Goal: Task Accomplishment & Management: Complete application form

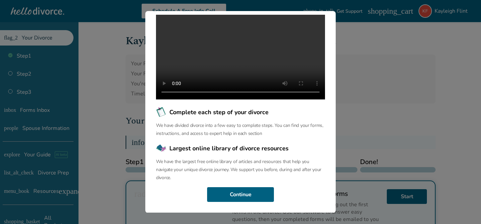
scroll to position [76, 0]
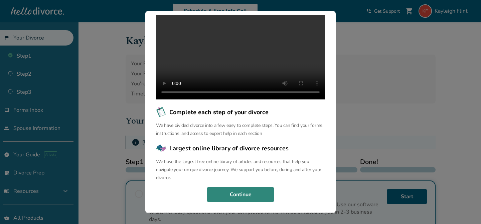
click at [246, 199] on button "Continue" at bounding box center [240, 194] width 67 height 15
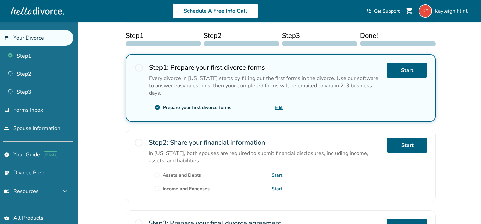
scroll to position [137, 0]
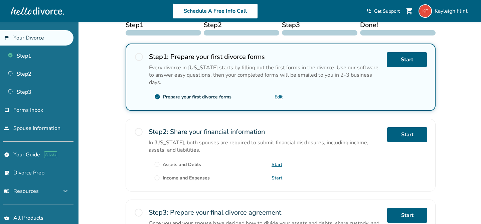
click at [181, 69] on div "Every divorce in Oklahoma starts by filling out the first forms in the divorce.…" at bounding box center [265, 75] width 233 height 22
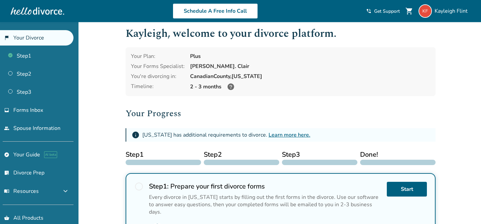
scroll to position [0, 0]
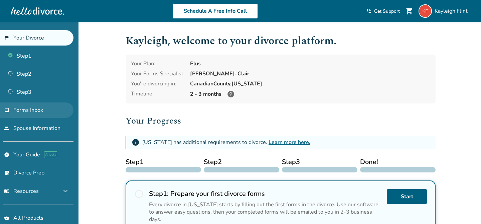
click at [54, 110] on link "inbox Forms Inbox" at bounding box center [37, 109] width 74 height 15
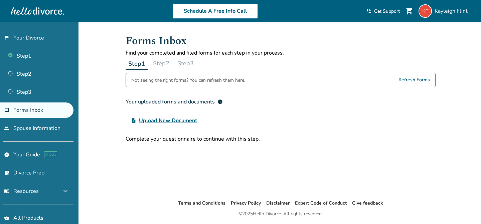
click at [164, 62] on button "Step 2" at bounding box center [161, 62] width 22 height 13
click at [188, 61] on button "Step 3" at bounding box center [186, 62] width 22 height 13
click at [139, 64] on button "Step 1" at bounding box center [137, 62] width 22 height 13
click at [427, 80] on span "Refresh Forms" at bounding box center [414, 79] width 31 height 13
click at [63, 125] on link "people Spouse Information" at bounding box center [37, 127] width 74 height 15
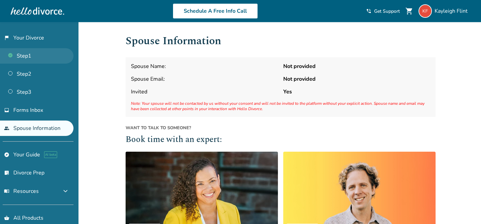
click at [43, 58] on link "Step 1" at bounding box center [37, 55] width 74 height 15
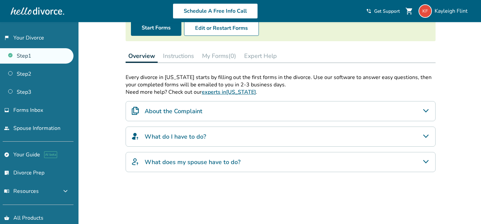
scroll to position [78, 0]
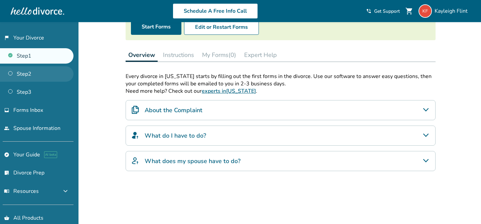
click at [35, 72] on link "Step 2" at bounding box center [37, 73] width 74 height 15
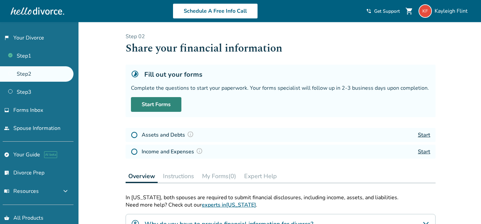
click at [140, 107] on link "Start Forms" at bounding box center [156, 104] width 50 height 15
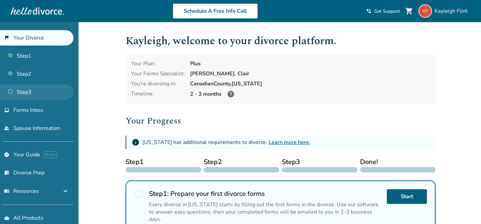
click at [29, 91] on link "Step 3" at bounding box center [37, 91] width 74 height 15
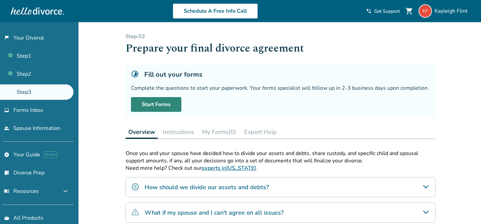
click at [171, 103] on link "Start Forms" at bounding box center [156, 104] width 50 height 15
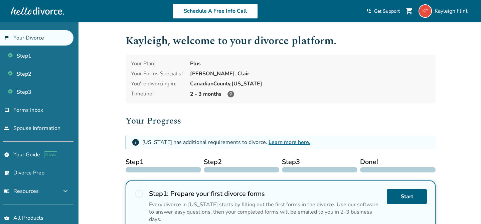
click at [231, 94] on icon at bounding box center [231, 94] width 7 height 7
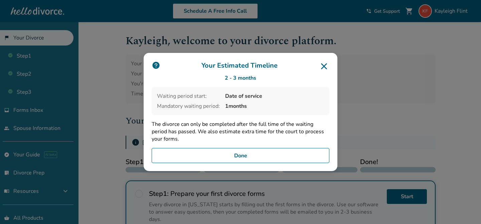
click at [246, 158] on button "Done" at bounding box center [241, 155] width 178 height 15
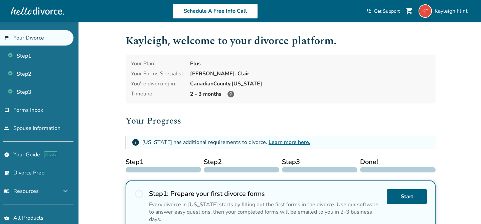
click at [284, 143] on link "Learn more here." at bounding box center [290, 141] width 42 height 7
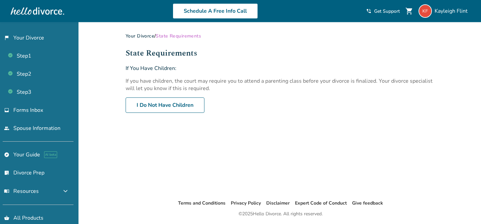
click at [12, 23] on div "Schedule A Free Info Call [PERSON_NAME] shopping_cart phone_in_talk Get Support…" at bounding box center [240, 11] width 471 height 26
